Goal: Task Accomplishment & Management: Use online tool/utility

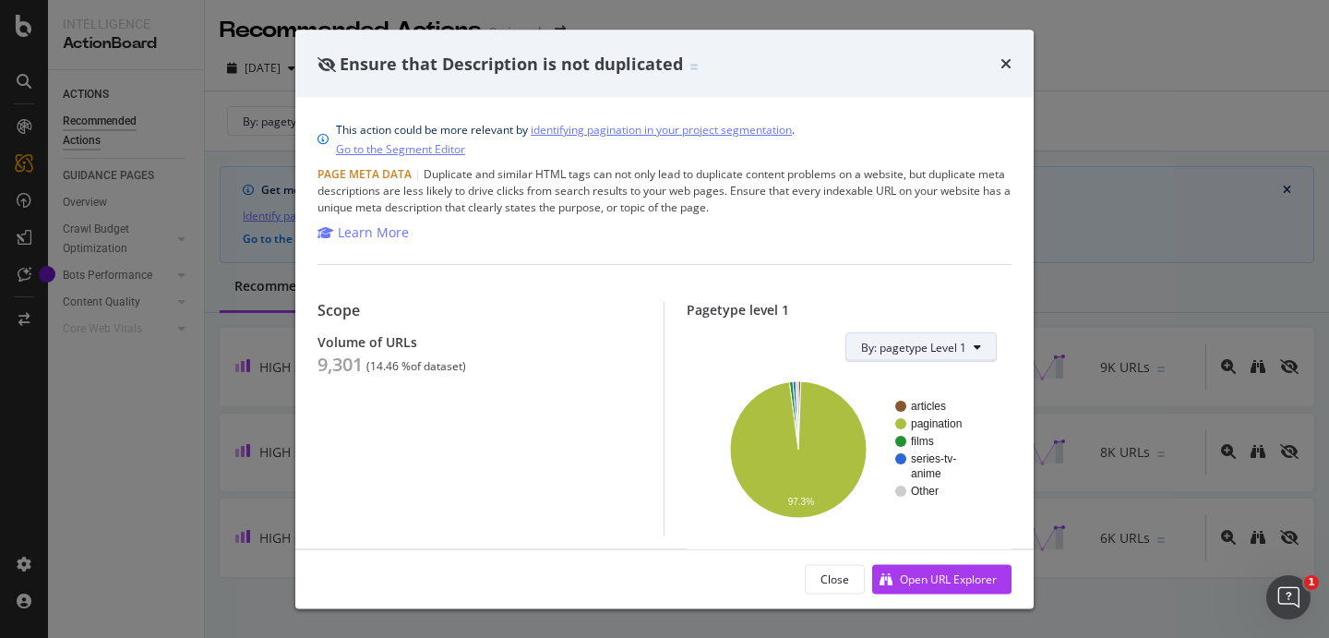
click at [885, 350] on span "By: pagetype Level 1" at bounding box center [913, 347] width 105 height 16
click at [1009, 54] on div "times" at bounding box center [1005, 64] width 11 height 24
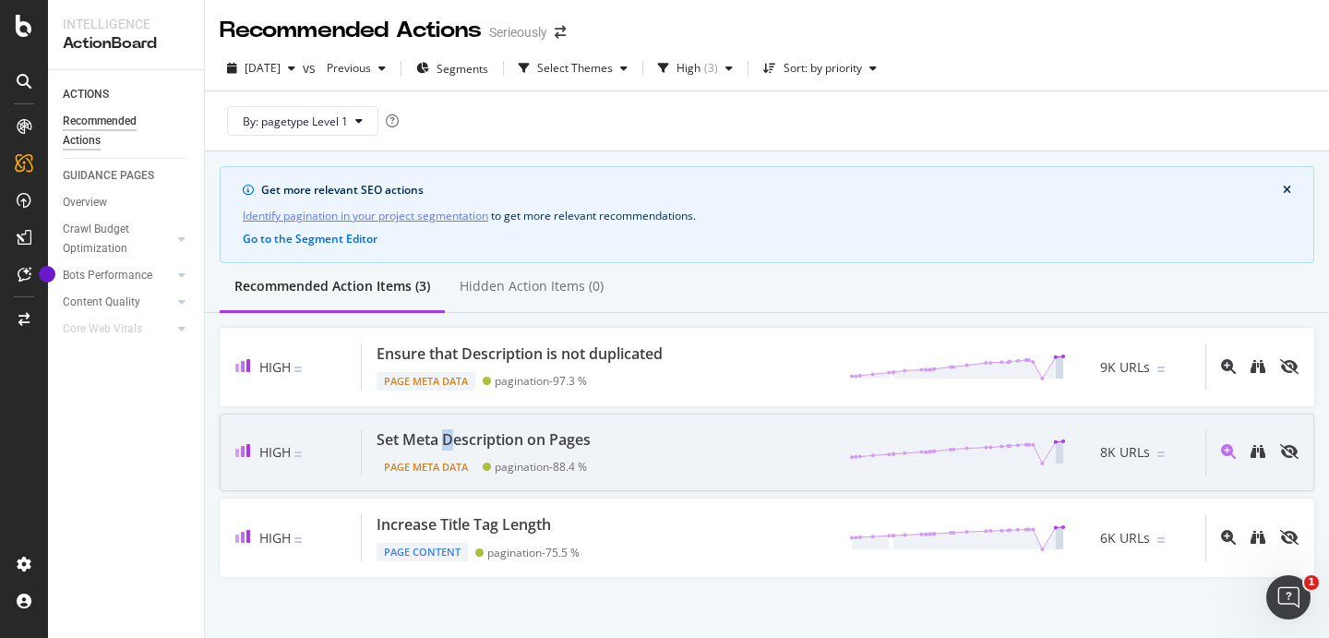
drag, startPoint x: 448, startPoint y: 444, endPoint x: 453, endPoint y: 436, distance: 9.5
click at [453, 436] on div "Set Meta Description on Pages" at bounding box center [484, 439] width 214 height 21
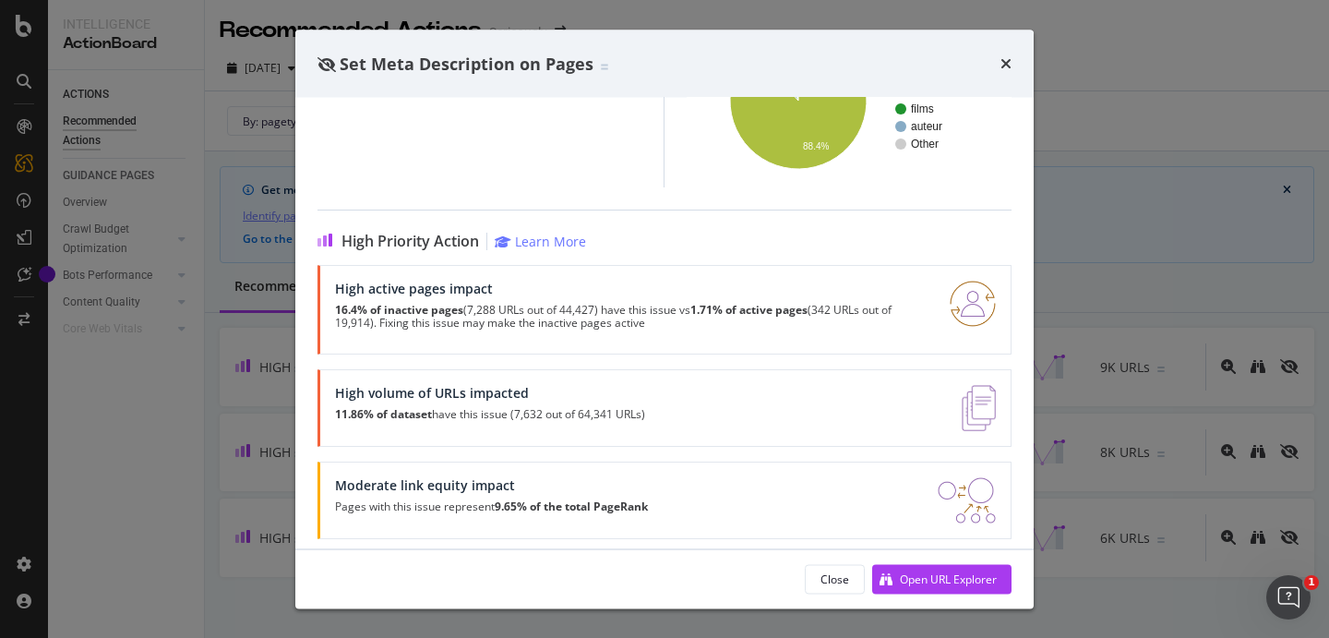
scroll to position [362, 0]
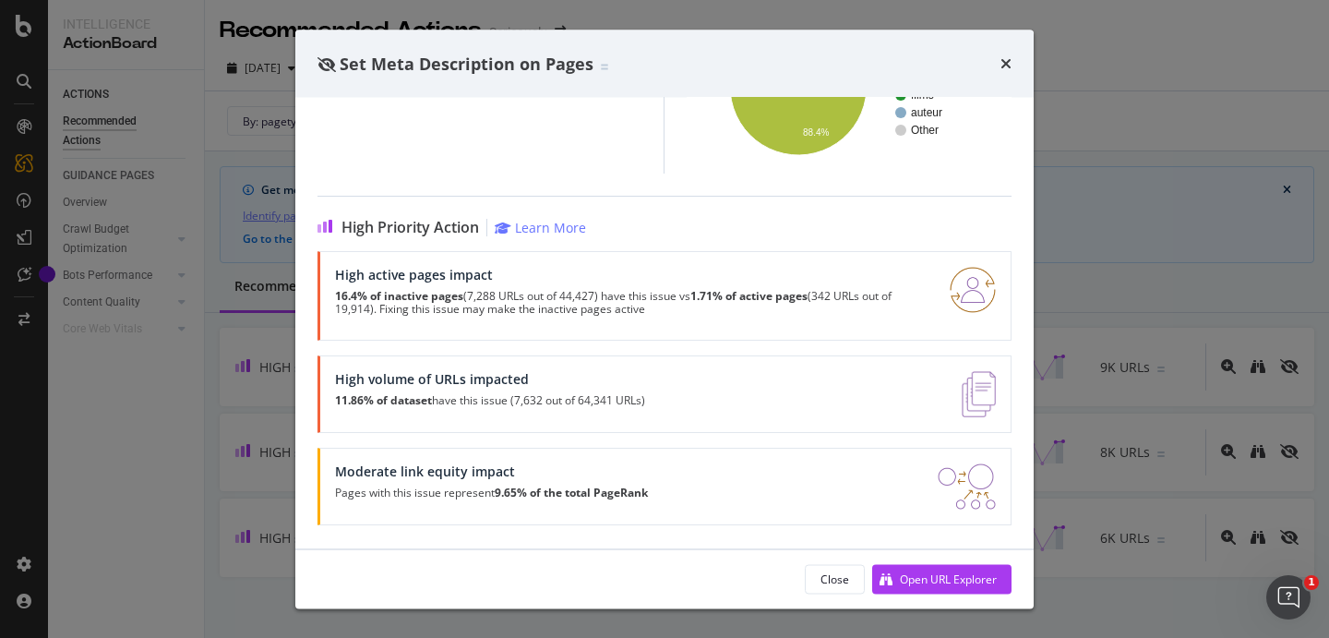
click at [1005, 31] on div "Set Meta Description on Pages" at bounding box center [664, 64] width 738 height 68
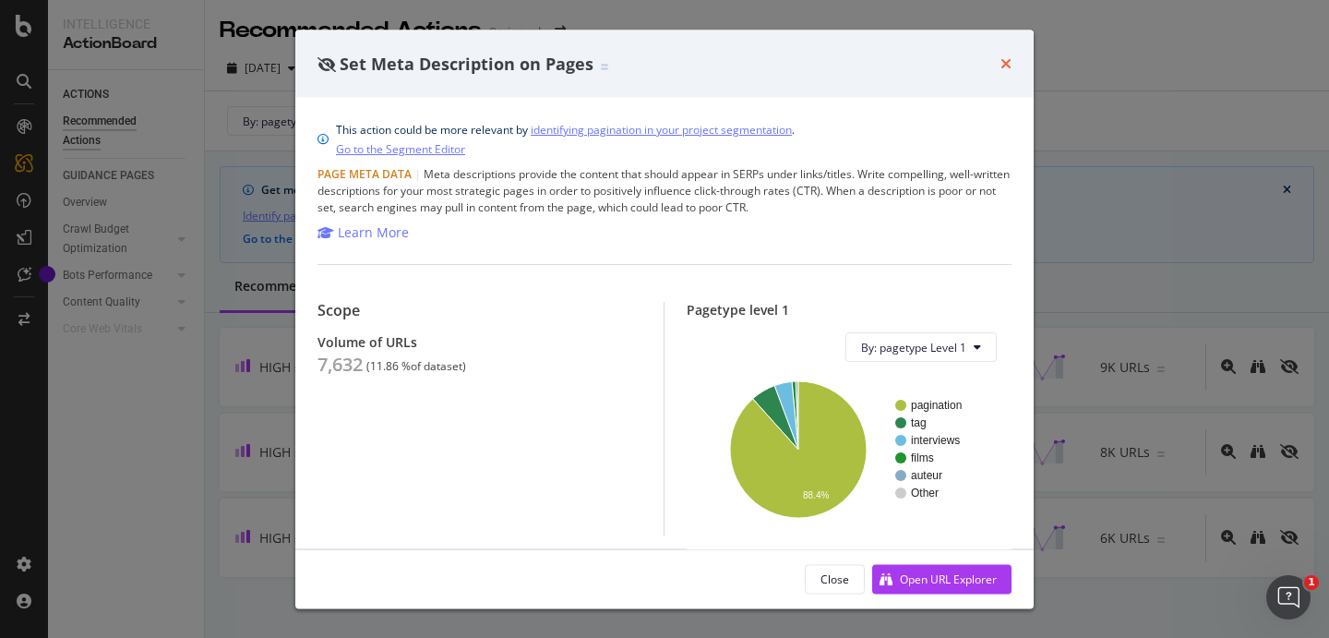
click at [1010, 66] on icon "times" at bounding box center [1005, 63] width 11 height 15
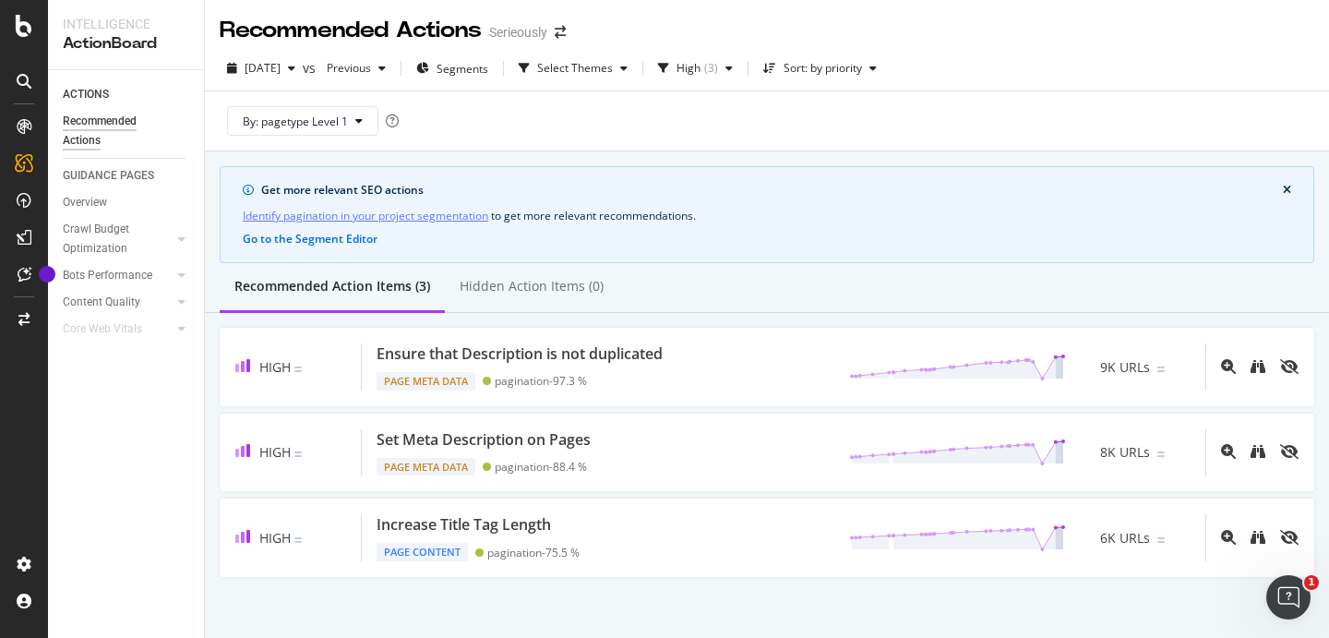
click at [1010, 67] on div "[DATE] vs Previous Segments Select Themes High ( 3 ) Sort: by priority" at bounding box center [767, 72] width 1124 height 37
